Goal: Navigation & Orientation: Go to known website

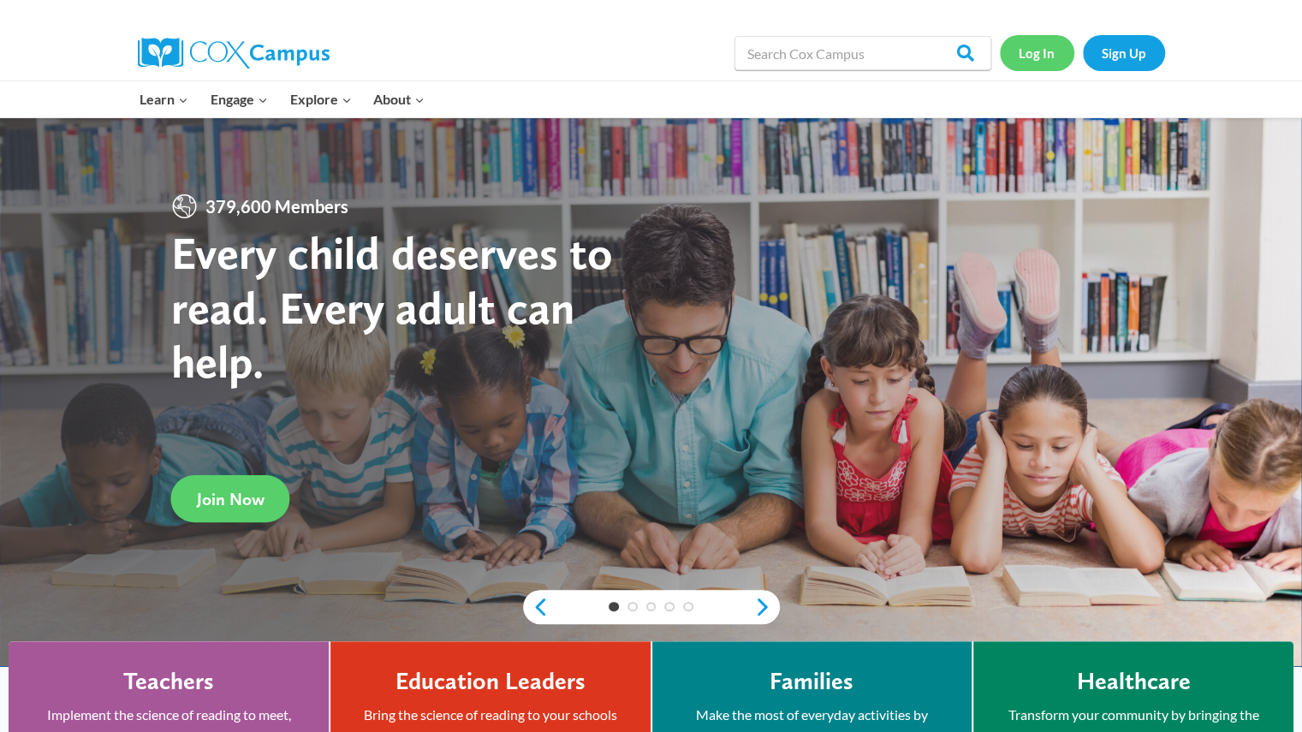
click at [1024, 59] on link "Log In" at bounding box center [1037, 52] width 74 height 35
click at [1047, 53] on link "Log In" at bounding box center [1037, 52] width 74 height 35
